Goal: Information Seeking & Learning: Find specific fact

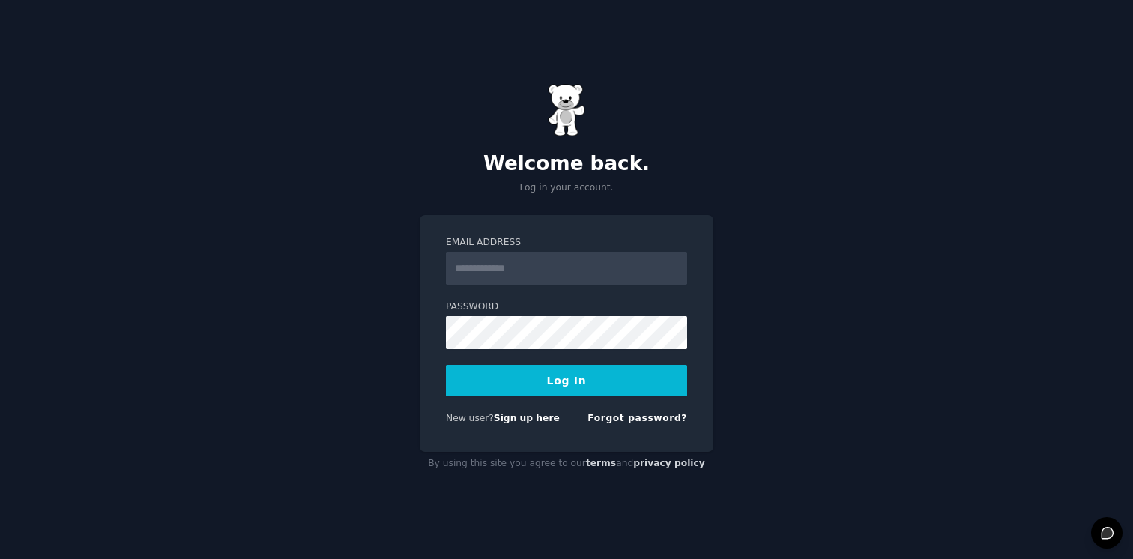
click at [0, 558] on com-1password-button at bounding box center [0, 559] width 0 height 0
type input "**********"
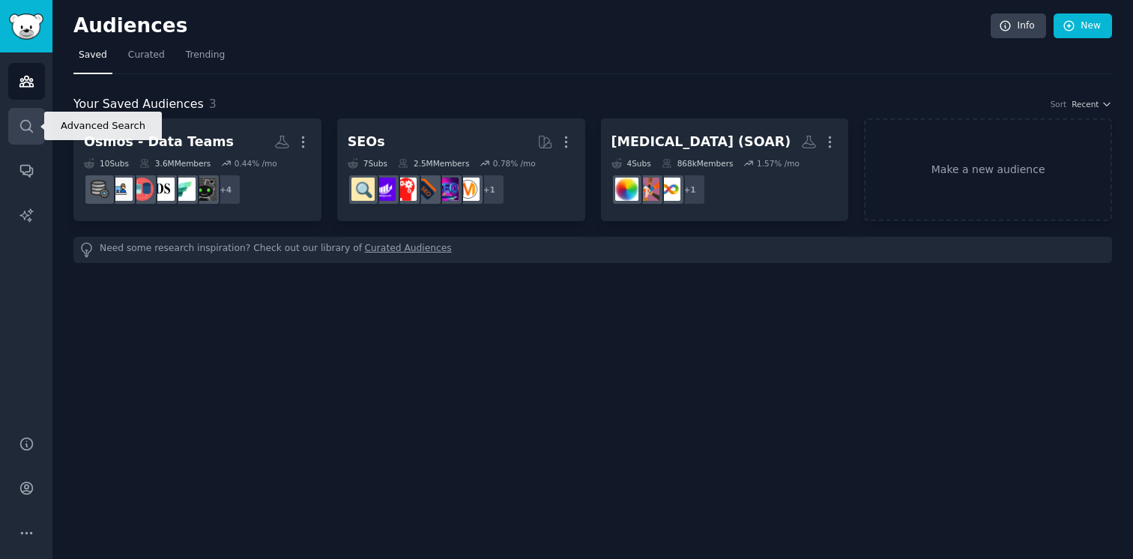
click at [32, 133] on link "Search" at bounding box center [26, 126] width 37 height 37
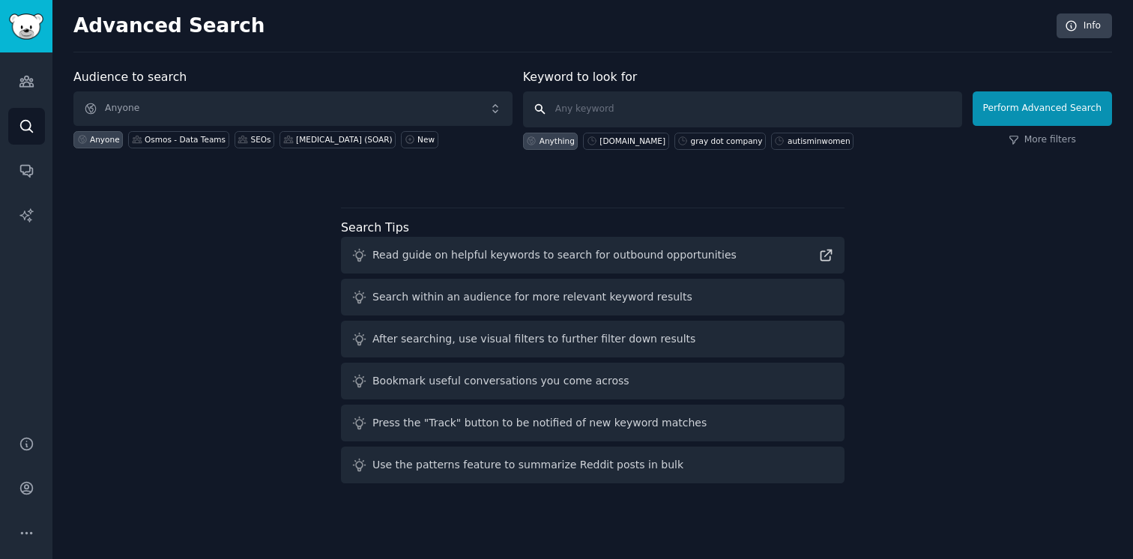
click at [745, 113] on input "text" at bounding box center [742, 109] width 439 height 36
type input "kauai restaurant"
click at [1088, 105] on button "Perform Advanced Search" at bounding box center [1042, 108] width 139 height 34
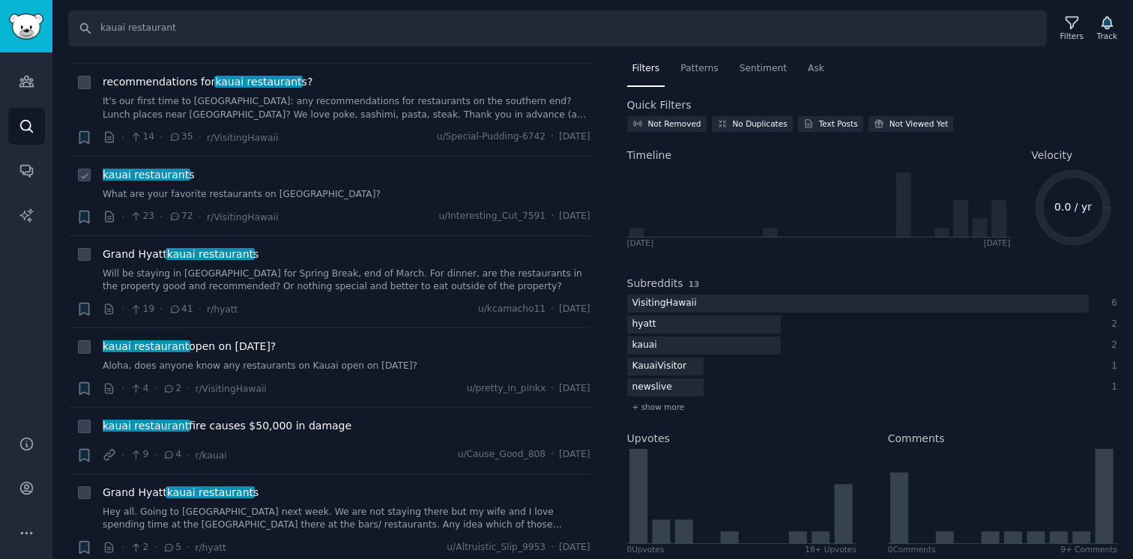
scroll to position [201, 0]
click at [260, 195] on link "What are your favorite restaurants on [GEOGRAPHIC_DATA]?" at bounding box center [347, 195] width 488 height 13
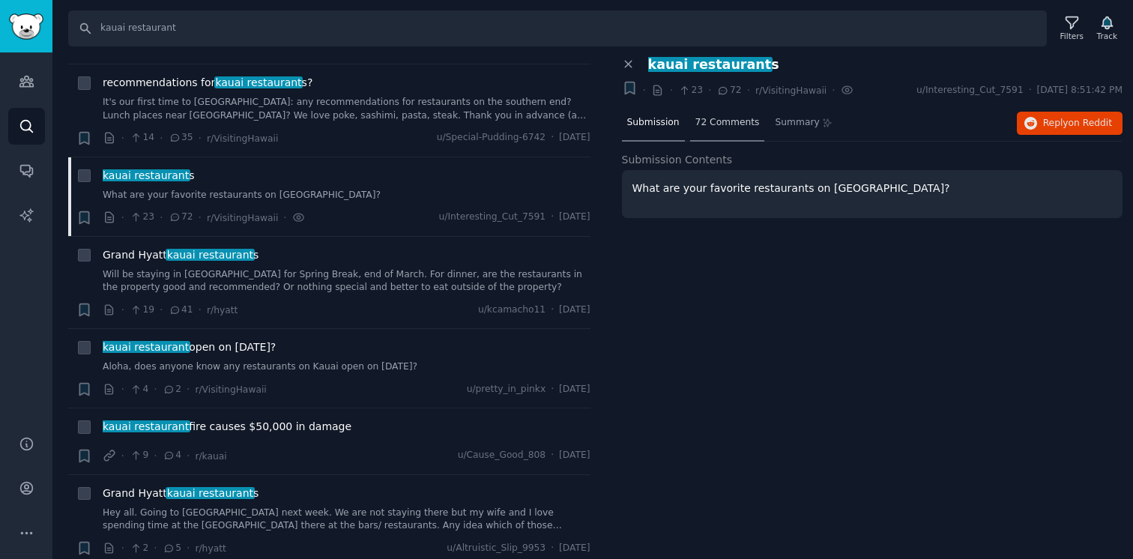
click at [730, 124] on span "72 Comments" at bounding box center [727, 122] width 64 height 13
